Goal: Task Accomplishment & Management: Complete application form

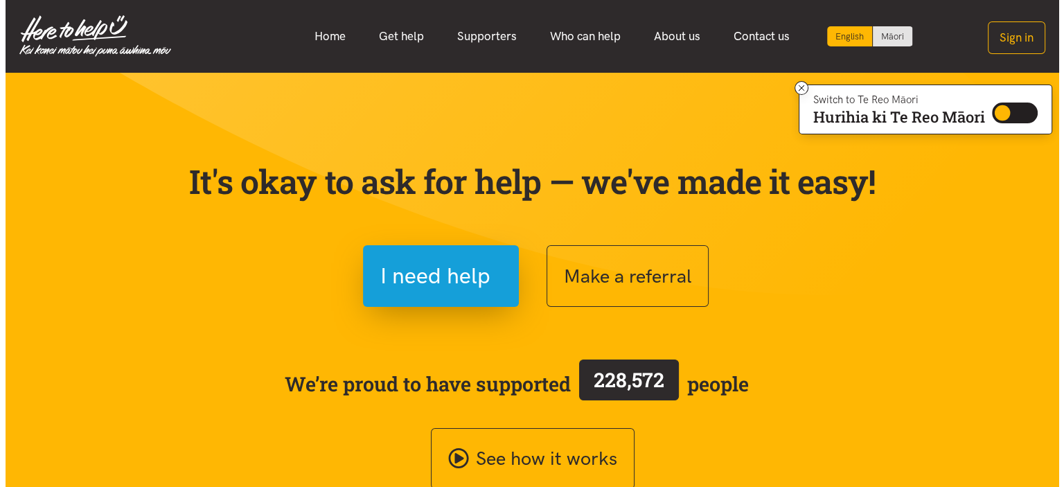
scroll to position [69, 0]
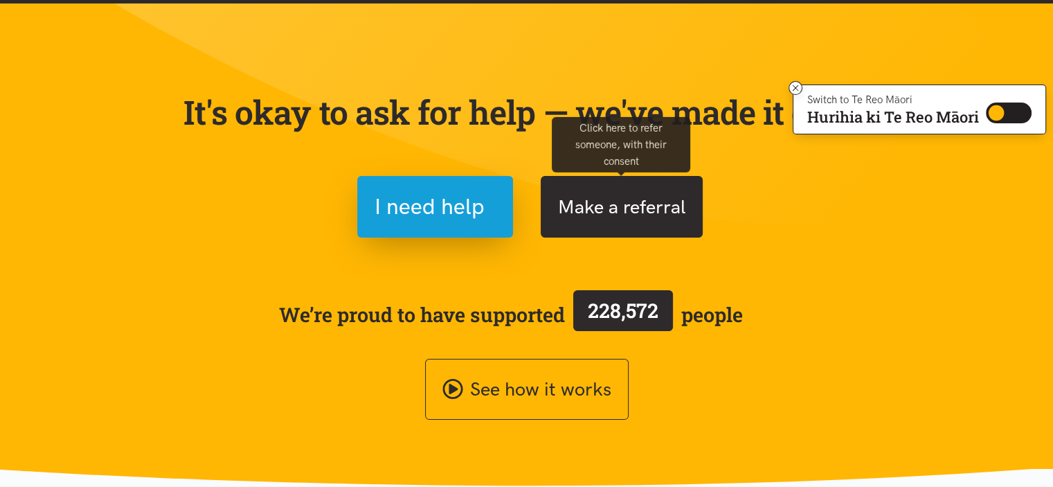
click at [622, 193] on button "Make a referral" at bounding box center [622, 207] width 162 height 62
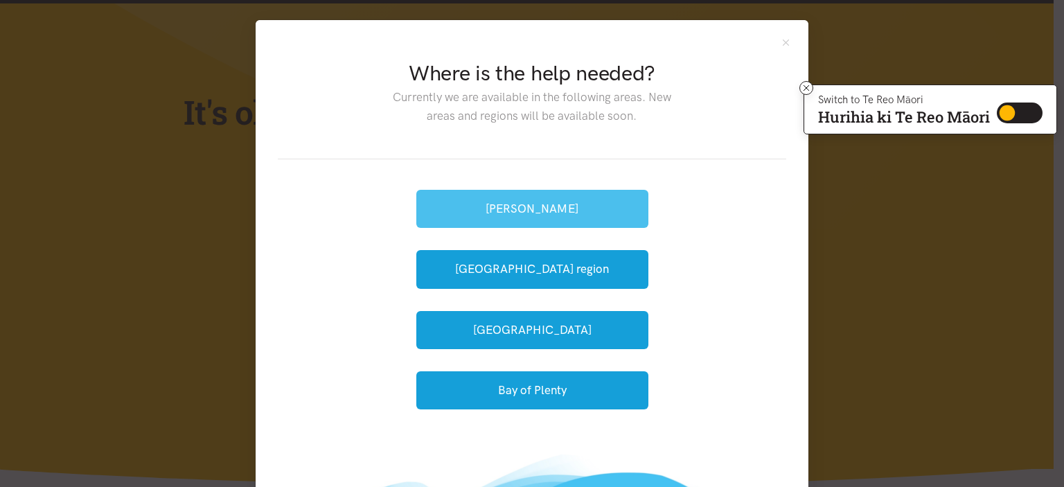
click at [521, 195] on button "[PERSON_NAME]" at bounding box center [532, 209] width 232 height 38
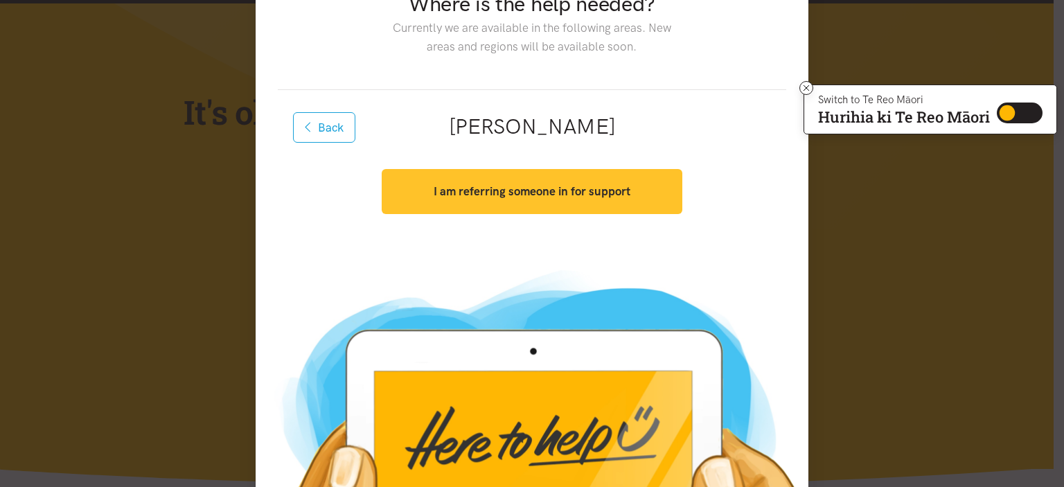
click at [564, 199] on button "I am referring someone in for support" at bounding box center [532, 191] width 300 height 45
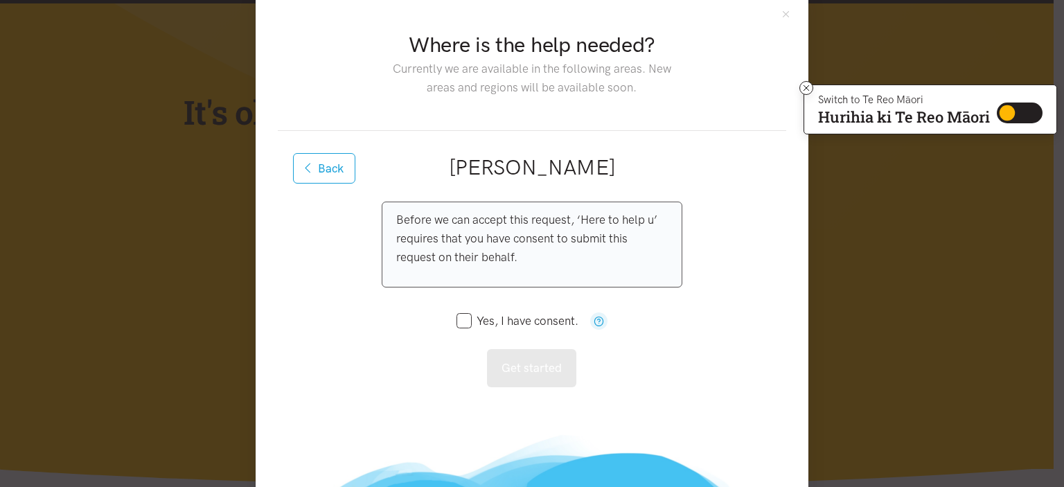
scroll to position [15, 0]
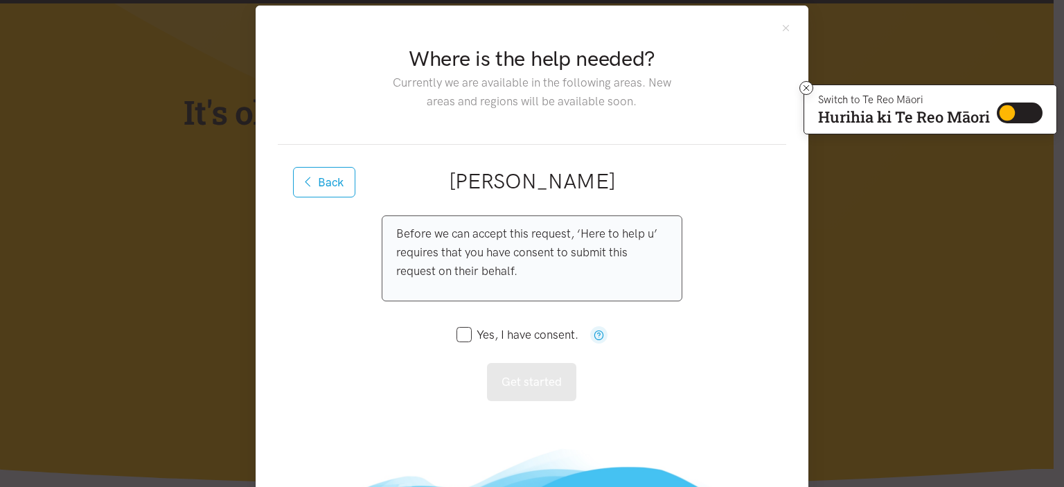
click at [456, 330] on input "Yes, I have consent." at bounding box center [517, 335] width 122 height 12
checkbox input "true"
click at [499, 379] on button "Get started" at bounding box center [531, 382] width 89 height 38
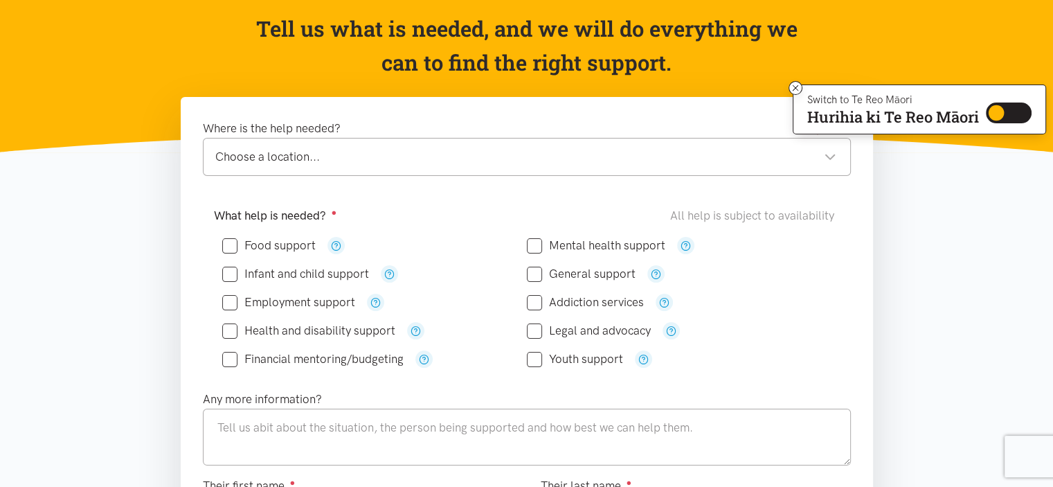
scroll to position [69, 0]
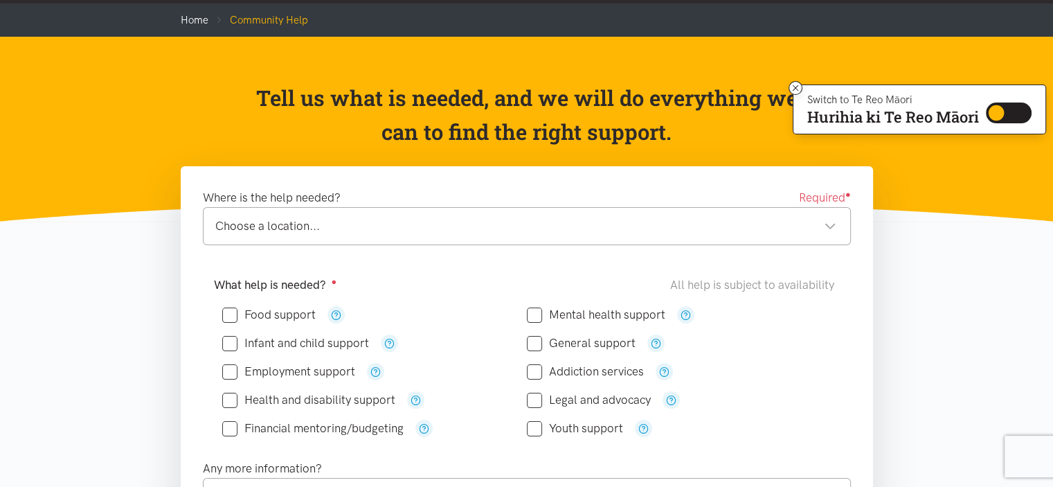
click at [835, 224] on div "Choose a location..." at bounding box center [525, 226] width 621 height 19
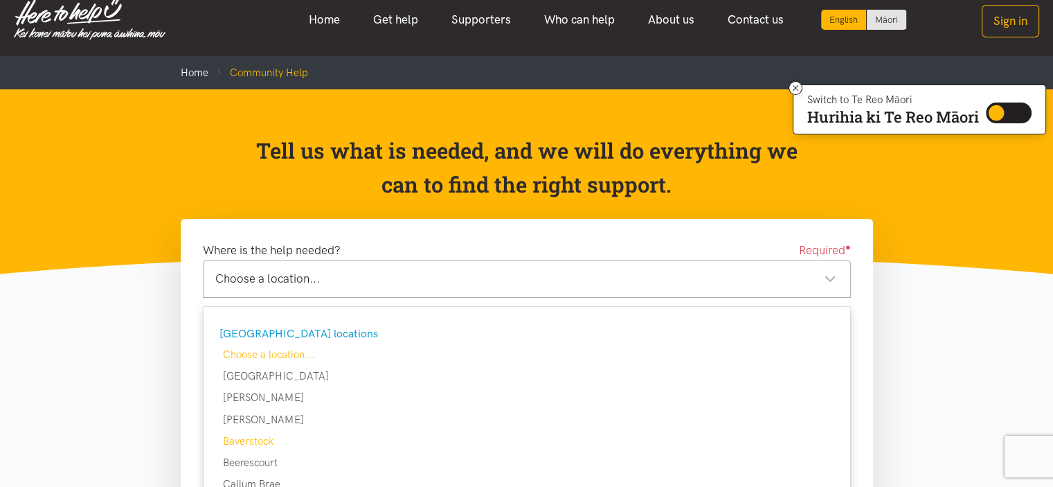
scroll to position [0, 0]
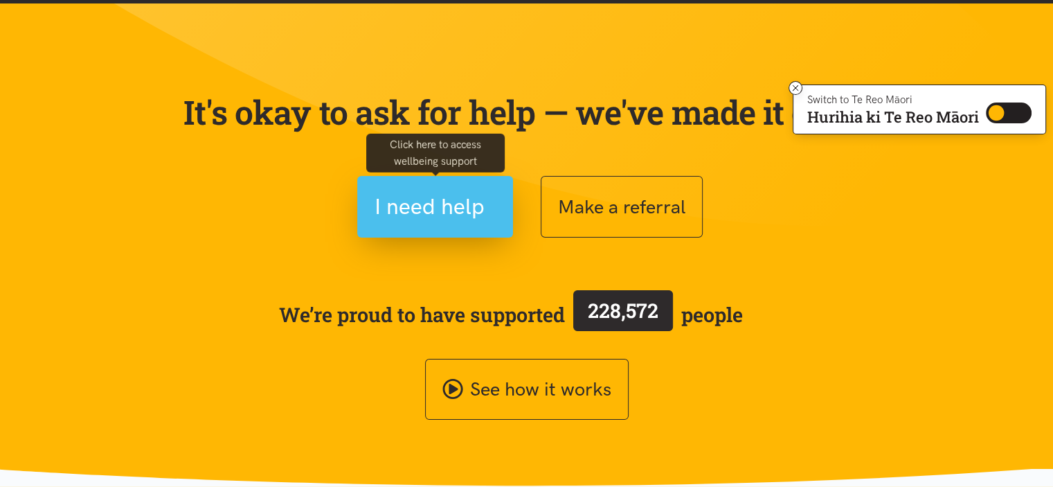
click at [452, 223] on span "I need help" at bounding box center [430, 206] width 110 height 35
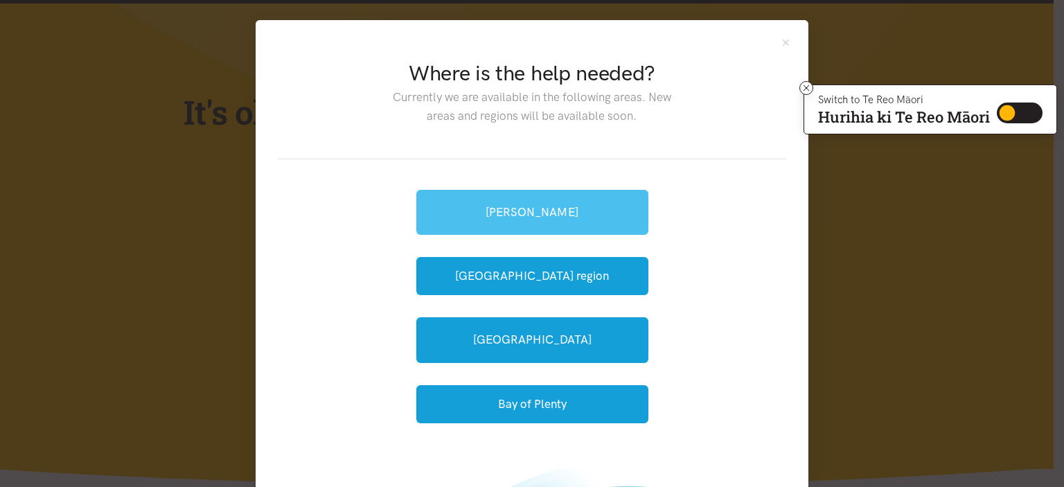
click at [540, 202] on link "[PERSON_NAME]" at bounding box center [532, 212] width 232 height 45
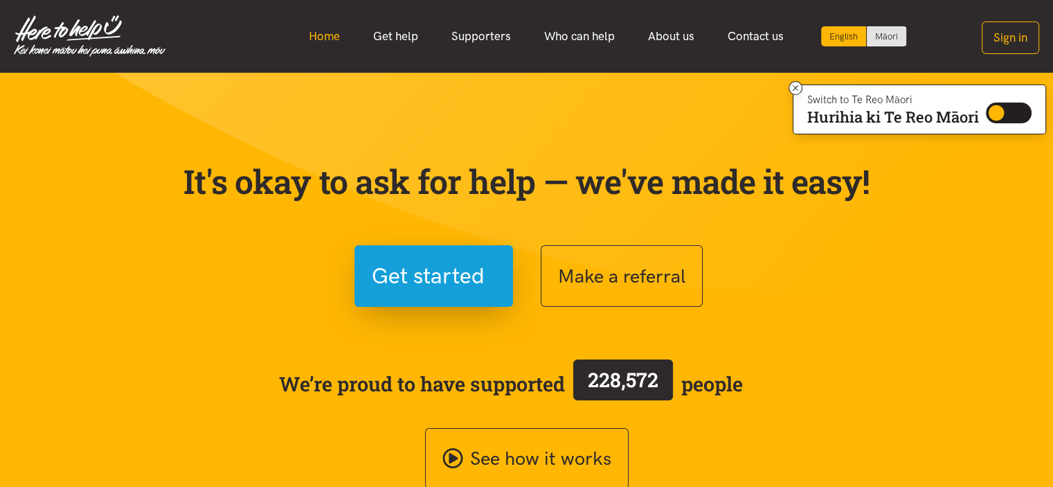
click at [332, 38] on link "Home" at bounding box center [324, 36] width 64 height 30
